Goal: Task Accomplishment & Management: Manage account settings

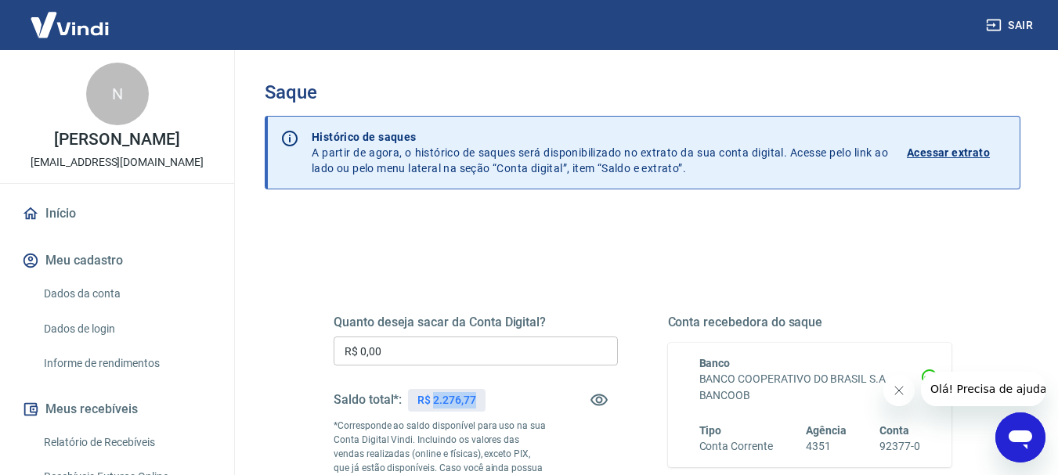
drag, startPoint x: 433, startPoint y: 402, endPoint x: 495, endPoint y: 398, distance: 62.0
click at [495, 398] on div "Saldo total*: R$ 2.276,77" at bounding box center [476, 400] width 284 height 38
copy p "2.276,77"
click at [452, 356] on input "R$ 0,00" at bounding box center [476, 351] width 284 height 29
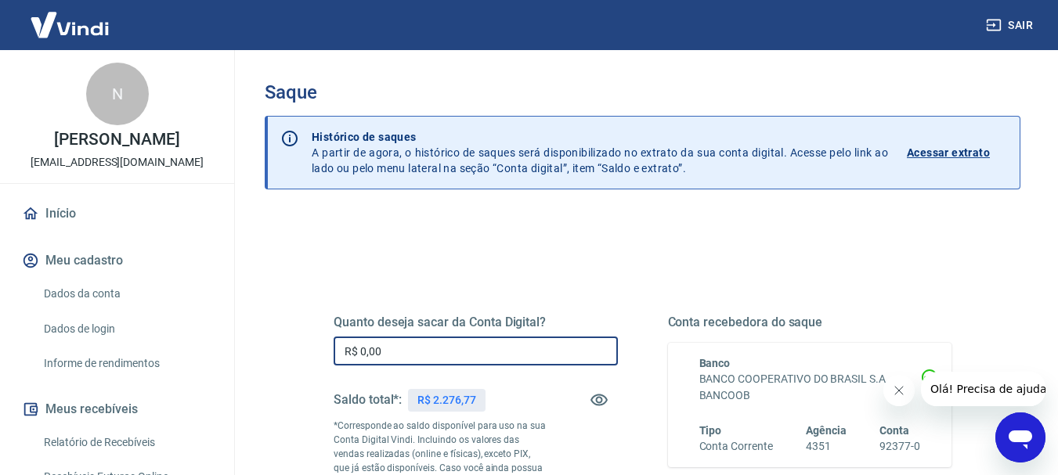
click at [452, 356] on input "R$ 0,00" at bounding box center [476, 351] width 284 height 29
click at [452, 355] on input "R$ 0,00" at bounding box center [476, 351] width 284 height 29
paste input "2.276,77"
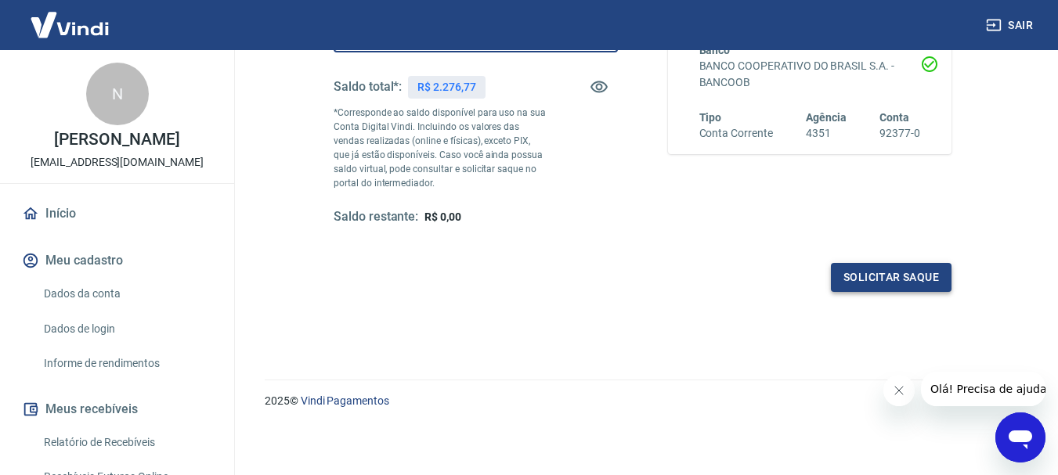
type input "R$ 2.276,77"
click at [917, 280] on button "Solicitar saque" at bounding box center [891, 277] width 121 height 29
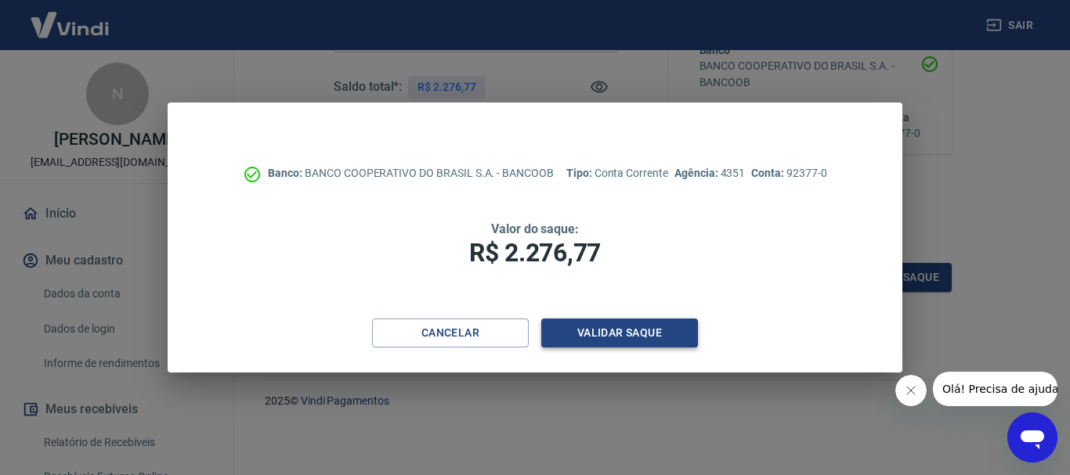
click at [644, 341] on button "Validar saque" at bounding box center [619, 333] width 157 height 29
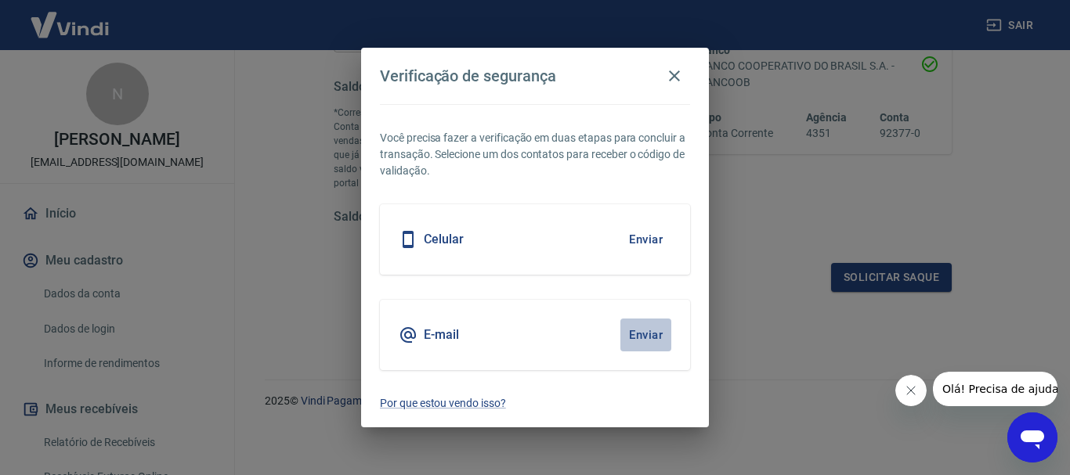
click at [633, 330] on button "Enviar" at bounding box center [645, 335] width 51 height 33
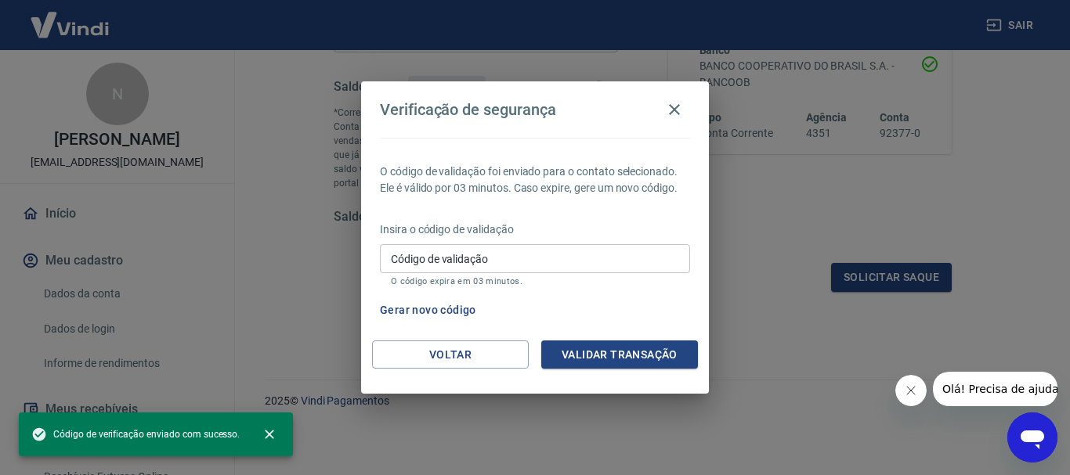
click at [527, 261] on input "Código de validação" at bounding box center [535, 258] width 310 height 29
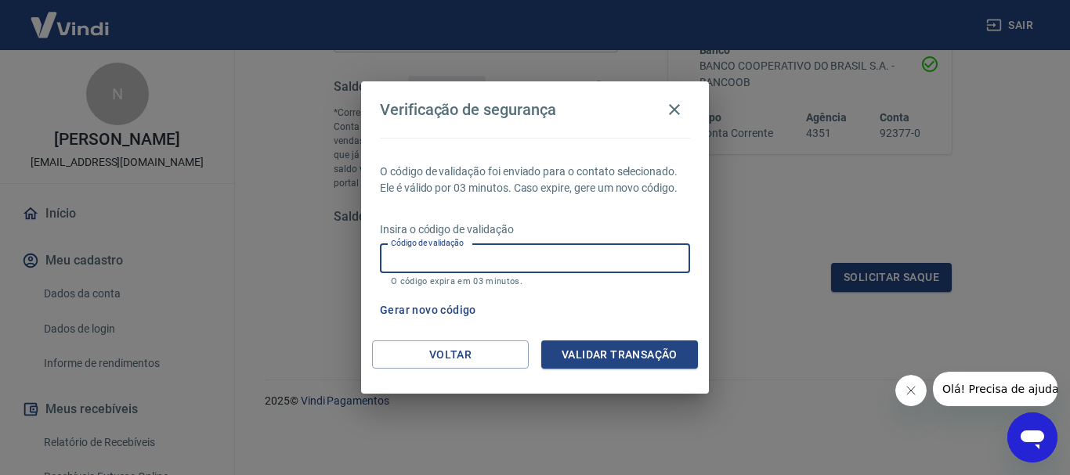
click at [527, 261] on input "Código de validação" at bounding box center [535, 258] width 310 height 29
paste input "2.276,77"
drag, startPoint x: 510, startPoint y: 274, endPoint x: 346, endPoint y: 267, distance: 164.6
click at [346, 267] on div "Verificação de segurança O código de validação foi enviado para o contato selec…" at bounding box center [535, 237] width 1070 height 475
paste input "920822"
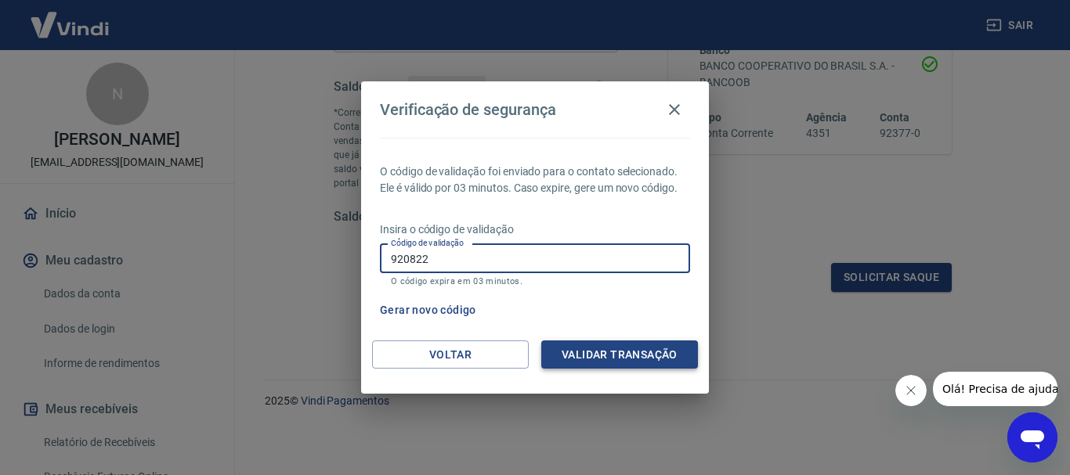
type input "920822"
click at [569, 345] on button "Validar transação" at bounding box center [619, 355] width 157 height 29
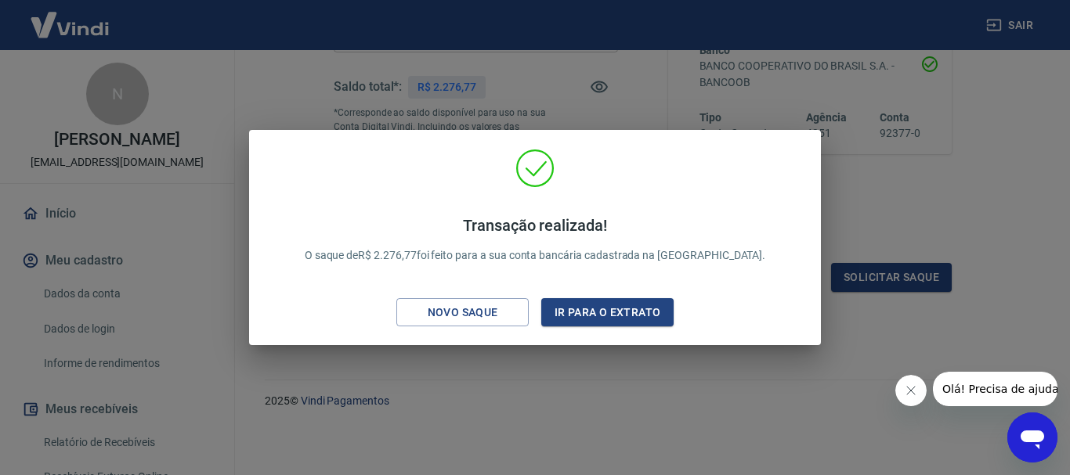
click at [491, 319] on div "Novo saque" at bounding box center [463, 313] width 108 height 20
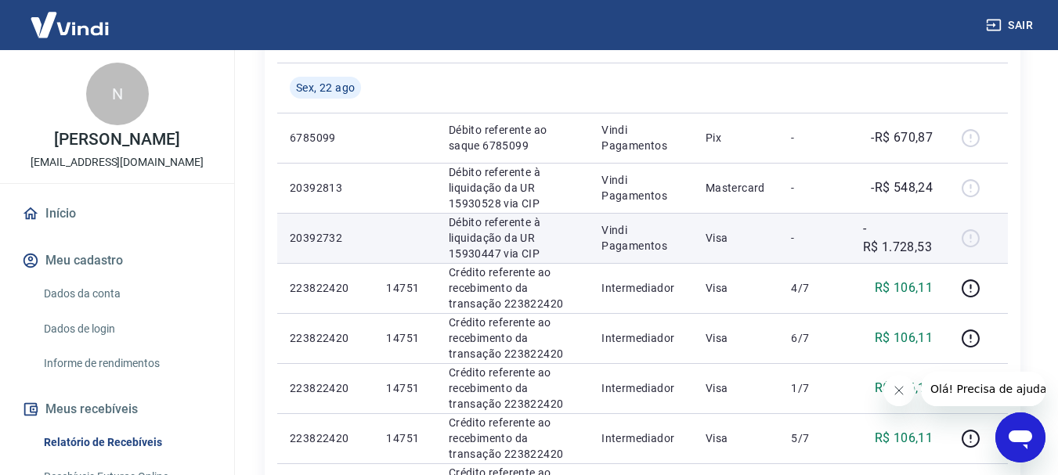
scroll to position [313, 0]
